Goal: Check status: Check status

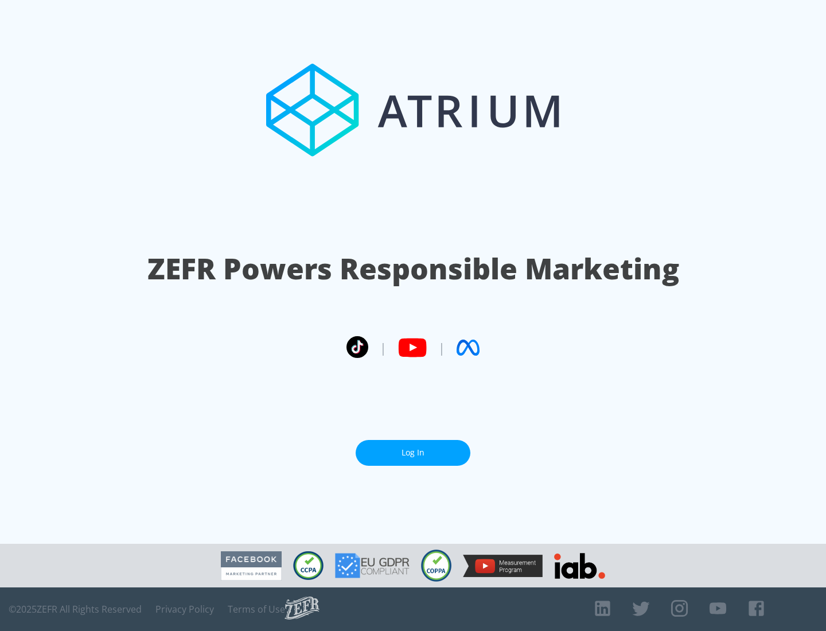
click at [413, 453] on link "Log In" at bounding box center [413, 453] width 115 height 26
